Goal: Transaction & Acquisition: Purchase product/service

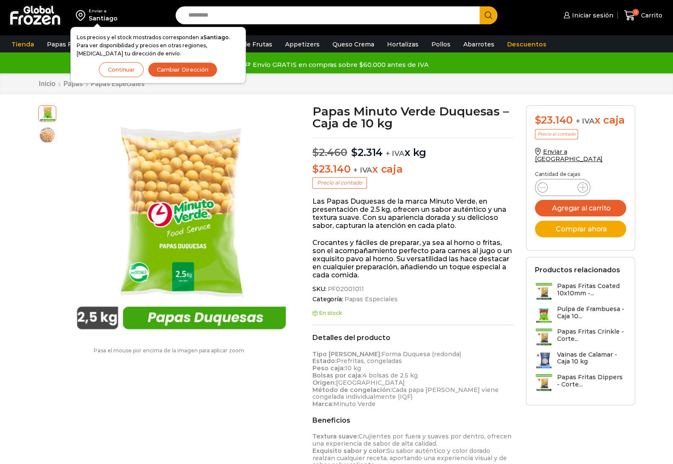
scroll to position [0, 0]
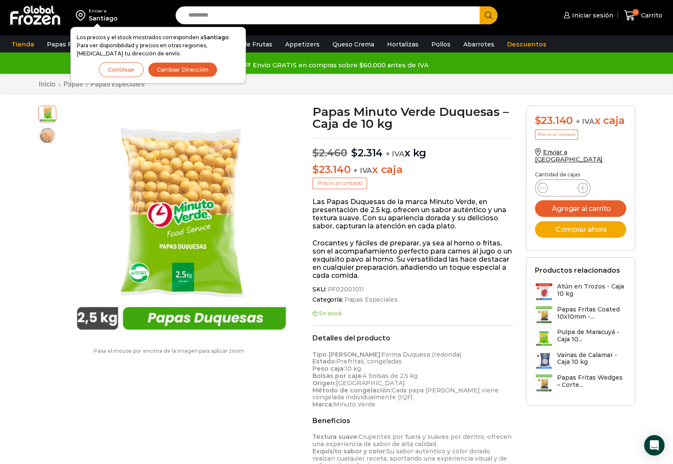
scroll to position [0, 0]
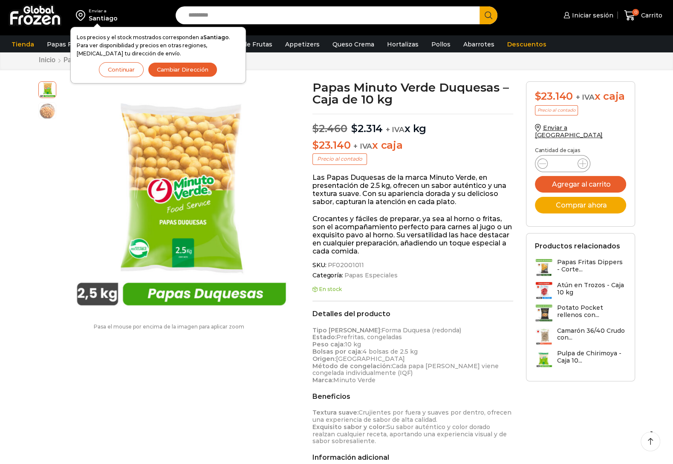
scroll to position [24, 0]
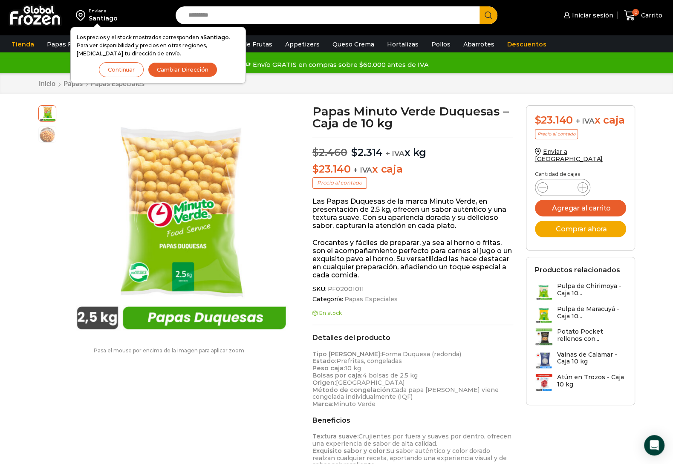
scroll to position [0, 0]
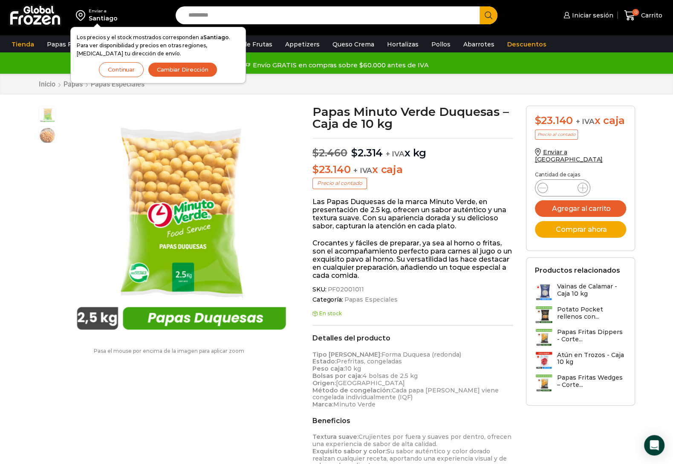
scroll to position [0, 0]
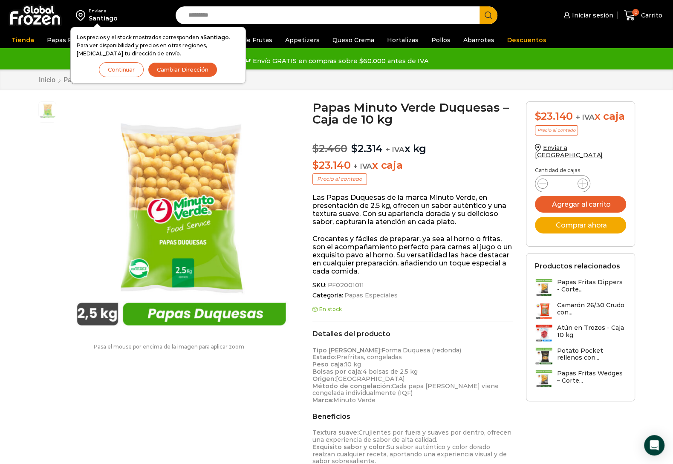
scroll to position [0, 0]
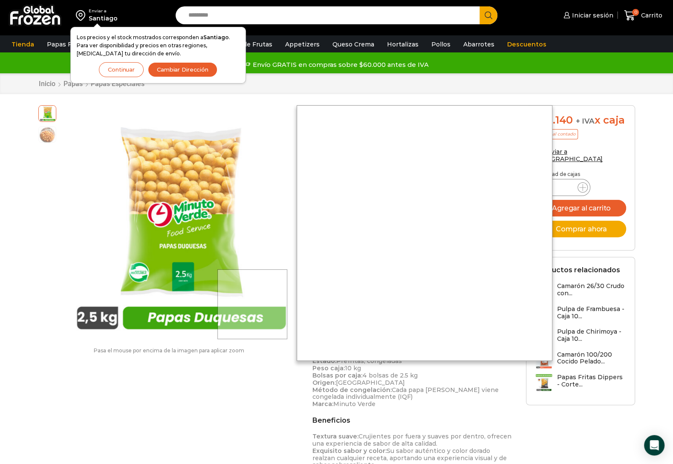
scroll to position [0, 0]
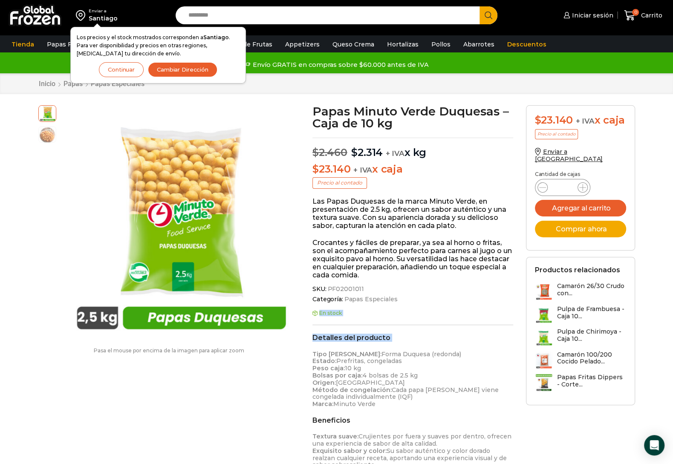
drag, startPoint x: 302, startPoint y: 345, endPoint x: 315, endPoint y: 346, distance: 12.8
click at [328, 352] on strong "Tipo [PERSON_NAME]:" at bounding box center [346, 354] width 69 height 8
click at [330, 358] on strong "Estado:" at bounding box center [324, 361] width 24 height 8
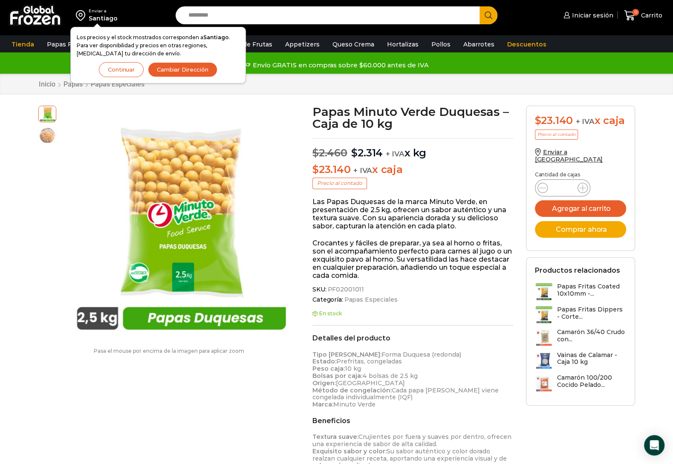
scroll to position [0, 0]
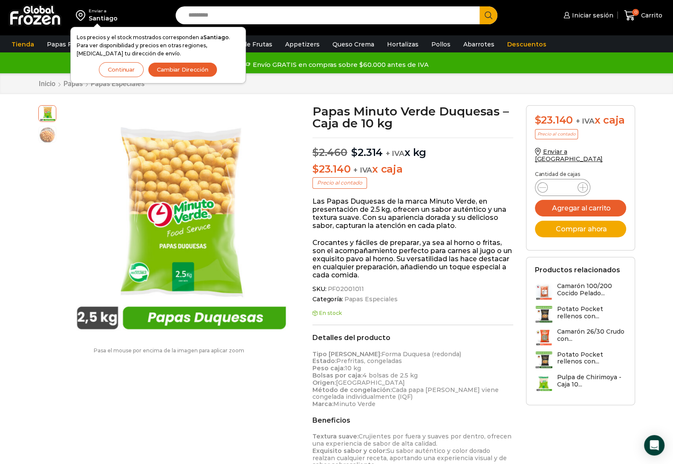
scroll to position [0, 0]
